Goal: Task Accomplishment & Management: Manage account settings

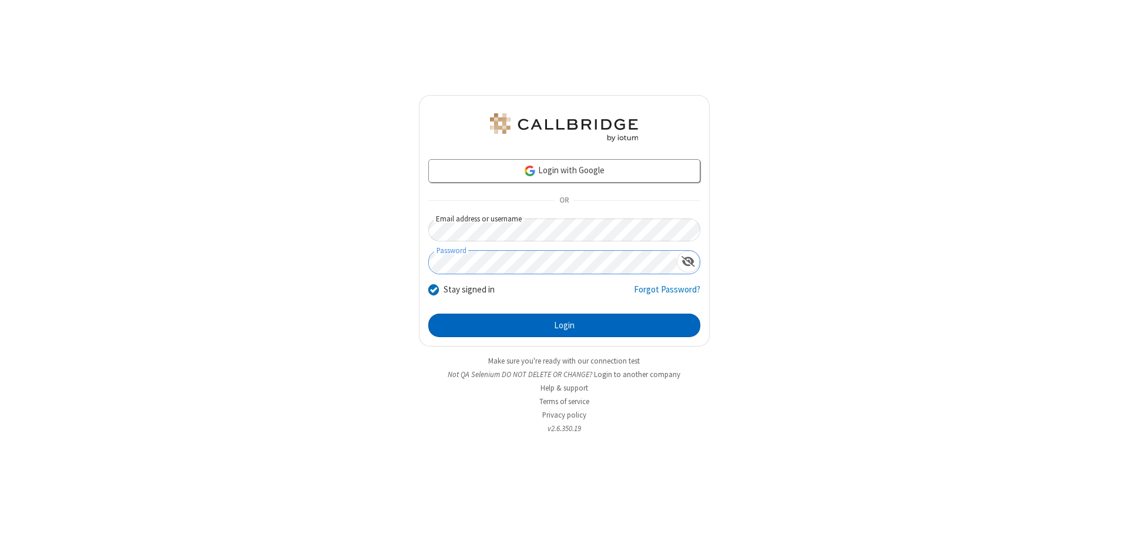
click at [564, 326] on button "Login" at bounding box center [564, 326] width 272 height 24
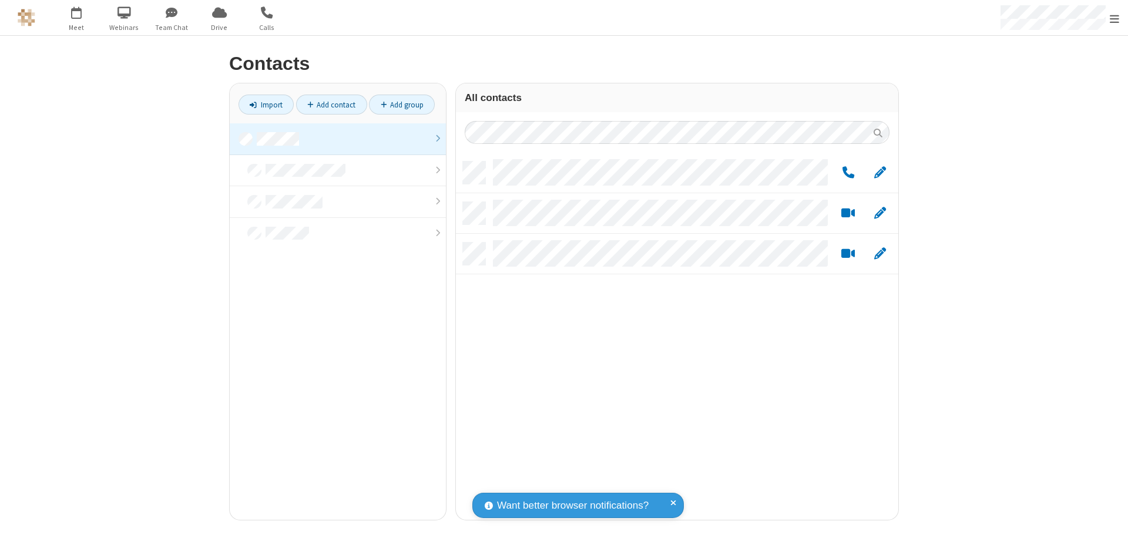
click at [338, 139] on link at bounding box center [338, 139] width 216 height 32
click at [402, 105] on link "Add group" at bounding box center [402, 105] width 66 height 20
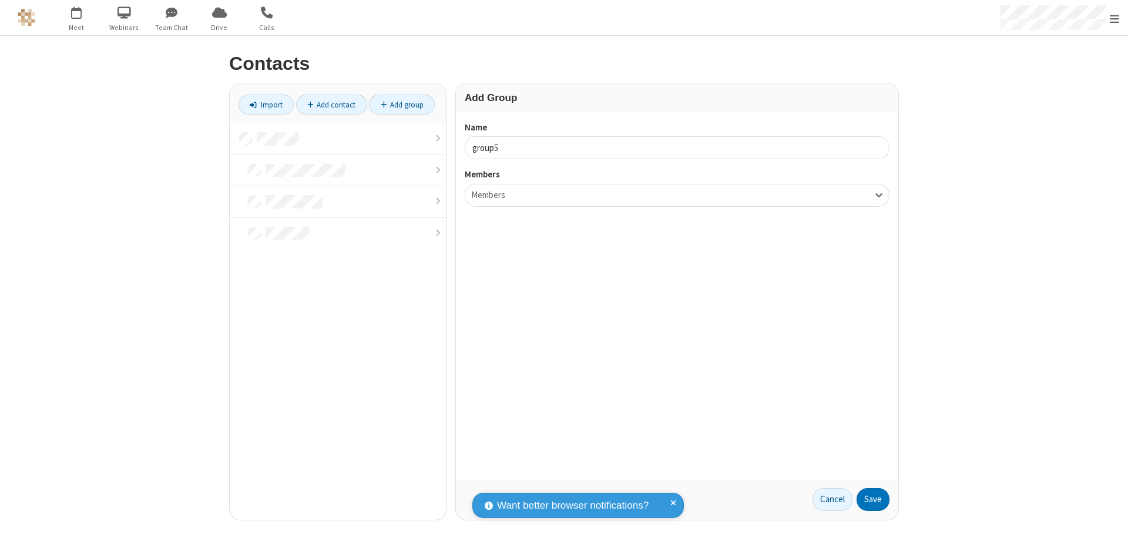
type input "group5"
type input "name22"
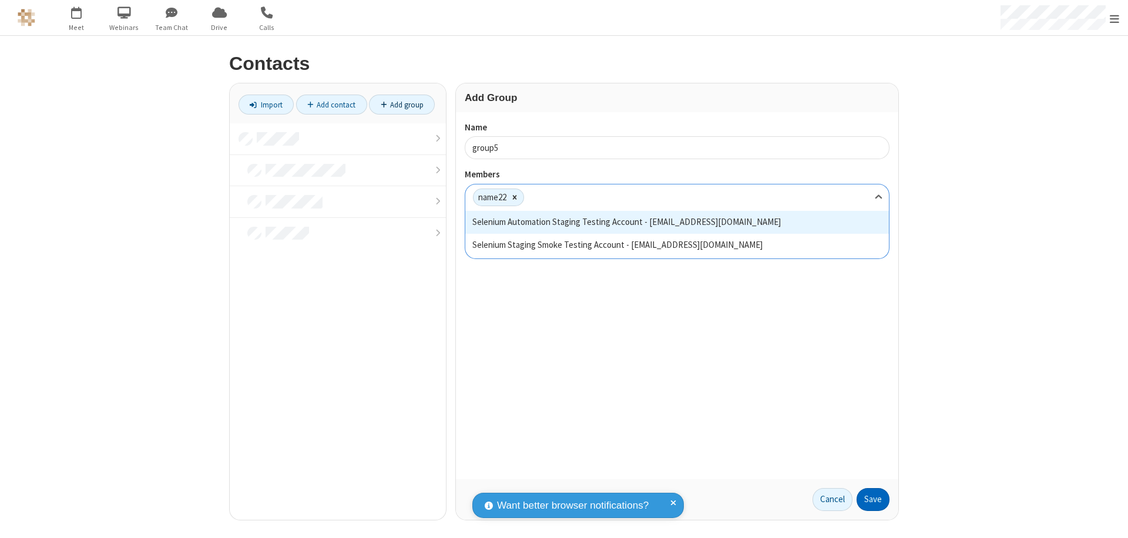
click at [873, 500] on button "Save" at bounding box center [873, 500] width 33 height 24
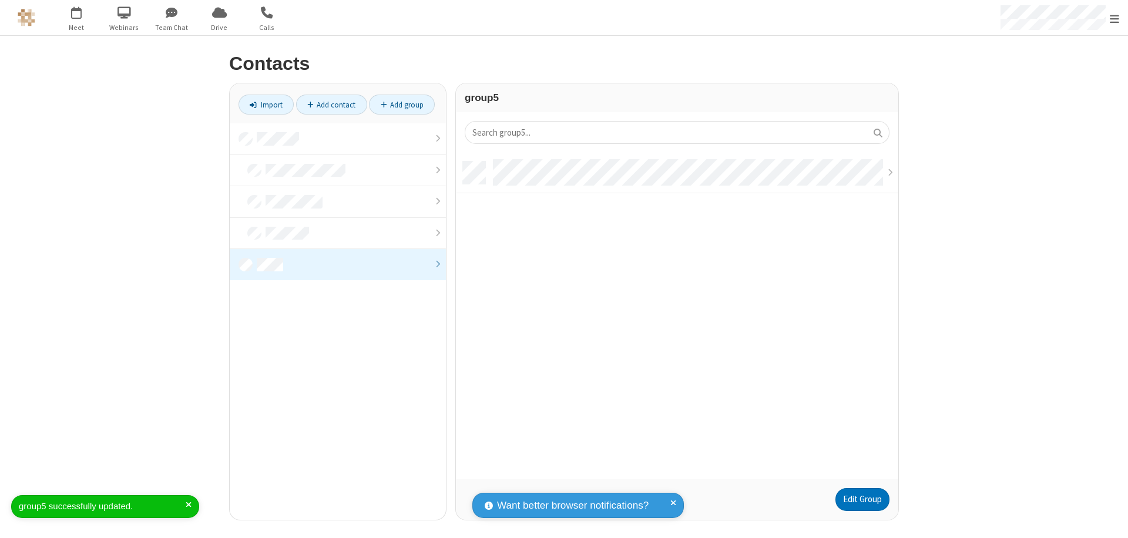
scroll to position [318, 434]
click at [862, 500] on link "Edit Group" at bounding box center [863, 500] width 54 height 24
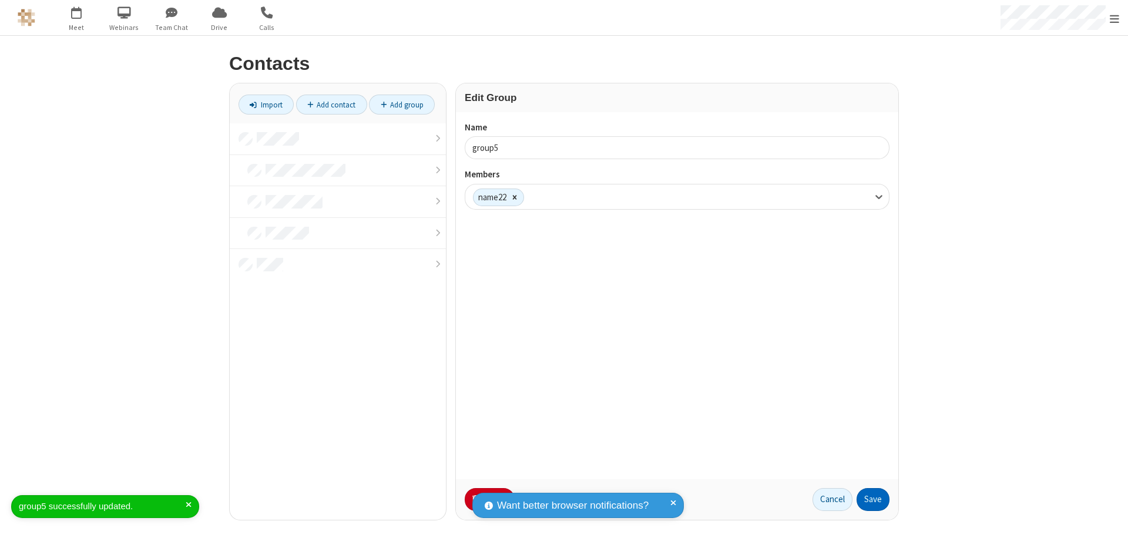
click at [873, 500] on button "Save" at bounding box center [873, 500] width 33 height 24
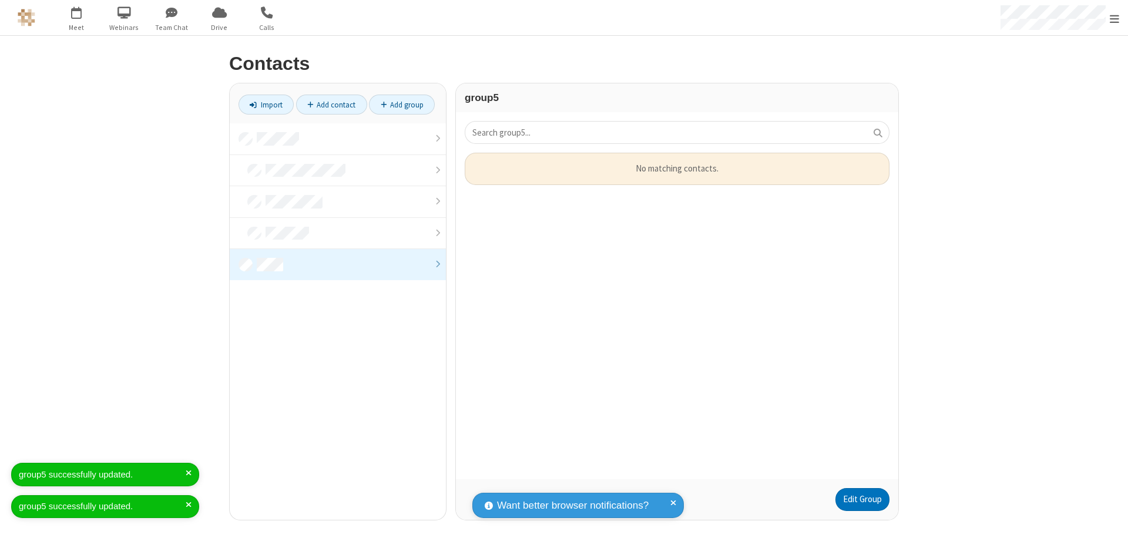
scroll to position [318, 434]
